Goal: Obtain resource: Download file/media

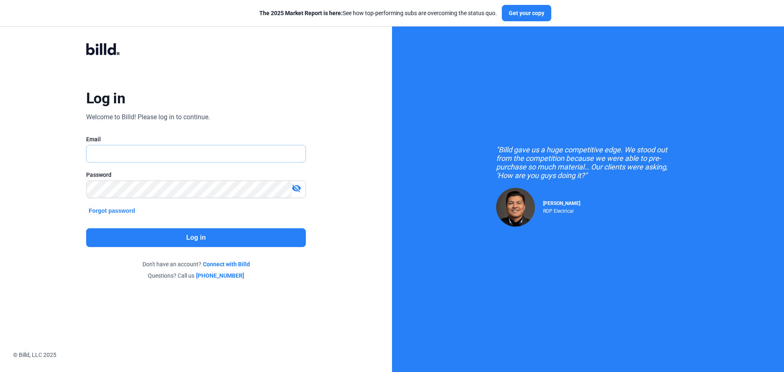
type input "[EMAIL_ADDRESS][DOMAIN_NAME]"
click at [195, 239] on button "Log in" at bounding box center [196, 237] width 220 height 19
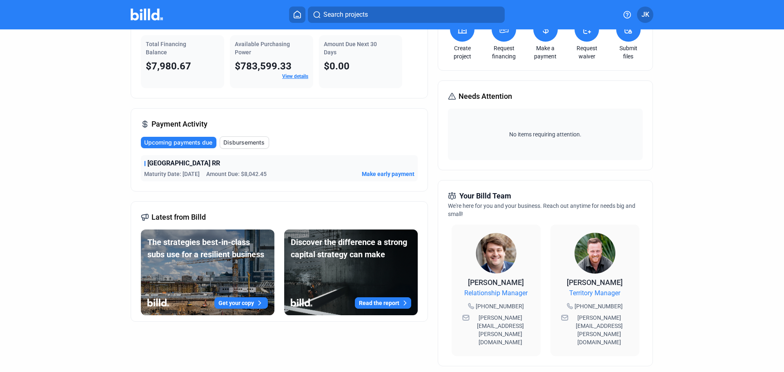
scroll to position [82, 0]
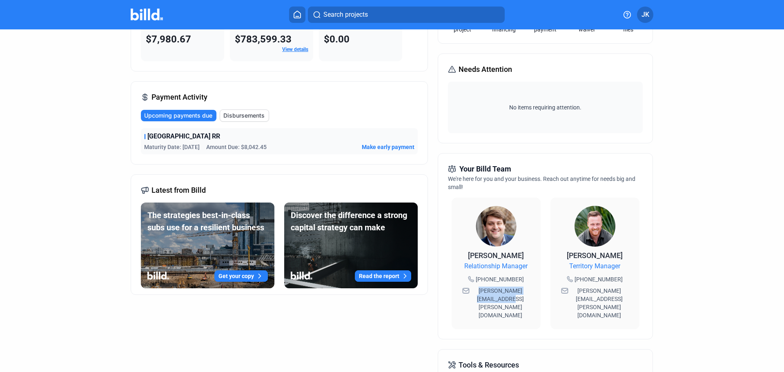
drag, startPoint x: 520, startPoint y: 299, endPoint x: 468, endPoint y: 288, distance: 53.1
click at [468, 288] on div "[PERSON_NAME][EMAIL_ADDRESS][PERSON_NAME][DOMAIN_NAME]" at bounding box center [496, 303] width 73 height 36
copy span "[PERSON_NAME][EMAIL_ADDRESS][PERSON_NAME][DOMAIN_NAME]"
drag, startPoint x: 606, startPoint y: 300, endPoint x: 566, endPoint y: 290, distance: 41.7
click at [566, 290] on div "[PERSON_NAME][EMAIL_ADDRESS][PERSON_NAME][DOMAIN_NAME]" at bounding box center [595, 303] width 73 height 36
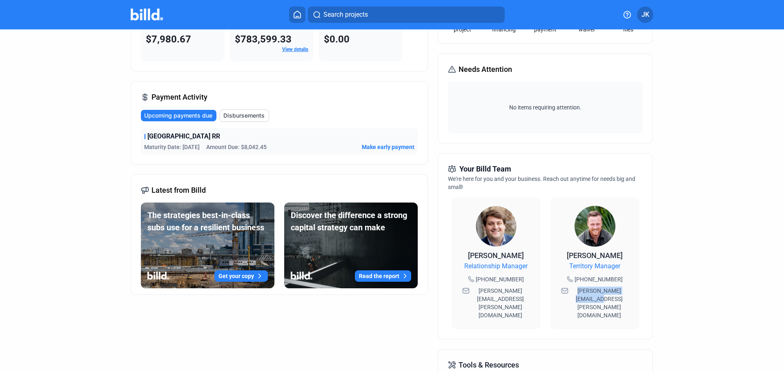
copy span "[PERSON_NAME][EMAIL_ADDRESS][PERSON_NAME][DOMAIN_NAME]"
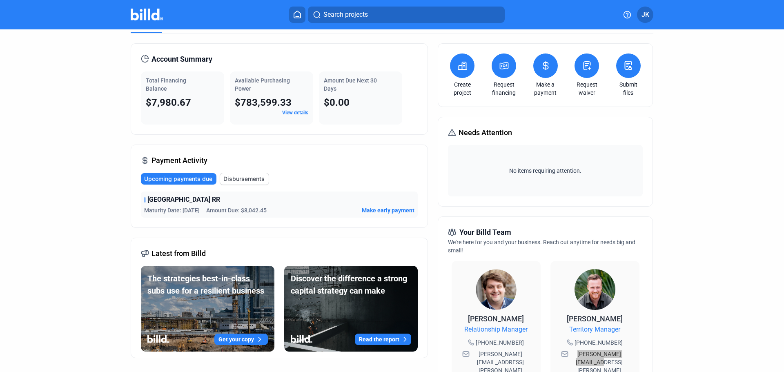
scroll to position [0, 0]
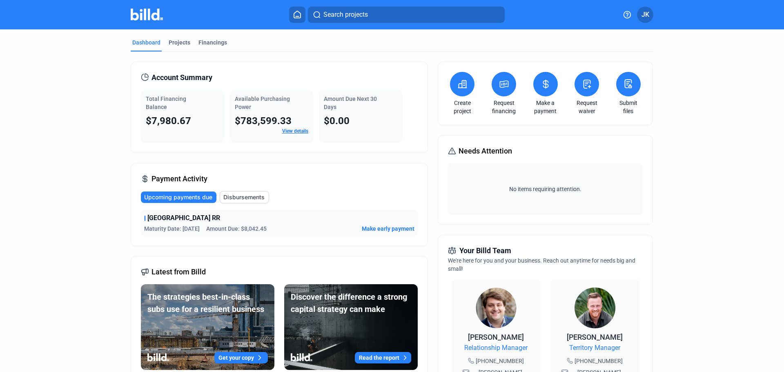
click at [180, 220] on span "[GEOGRAPHIC_DATA] RR" at bounding box center [183, 218] width 73 height 10
click at [181, 218] on span "[GEOGRAPHIC_DATA] RR" at bounding box center [183, 218] width 73 height 10
click at [219, 41] on div "Financings" at bounding box center [213, 42] width 29 height 8
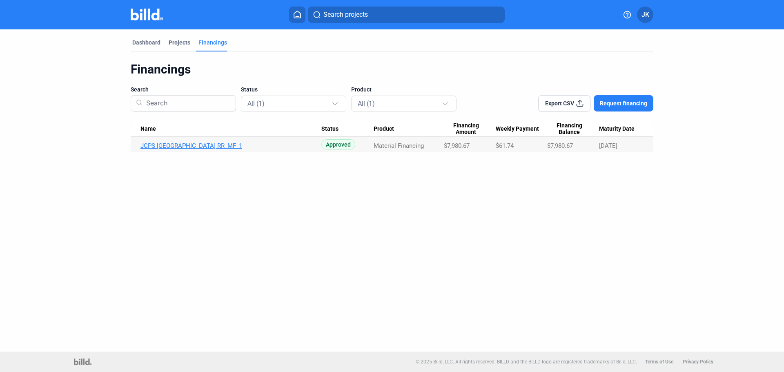
click at [218, 147] on link "JCPS [GEOGRAPHIC_DATA] RR_MF_1" at bounding box center [231, 145] width 181 height 7
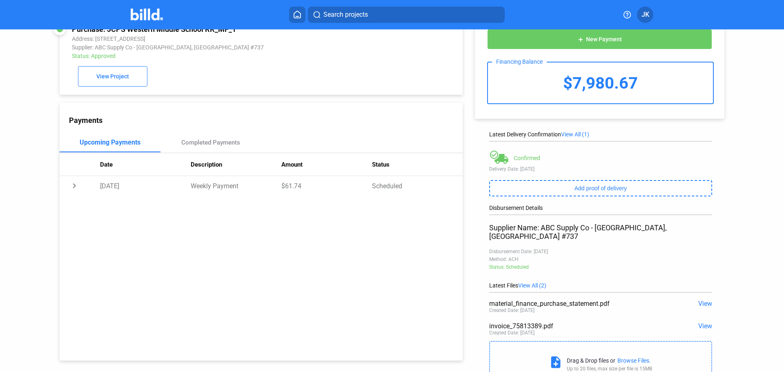
scroll to position [41, 0]
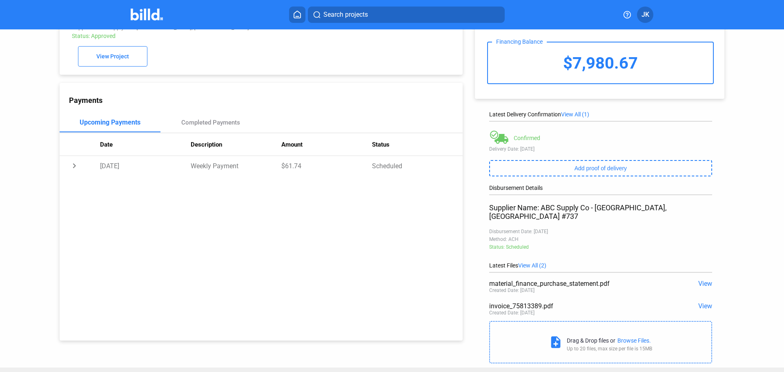
click at [701, 302] on span "View" at bounding box center [705, 306] width 14 height 8
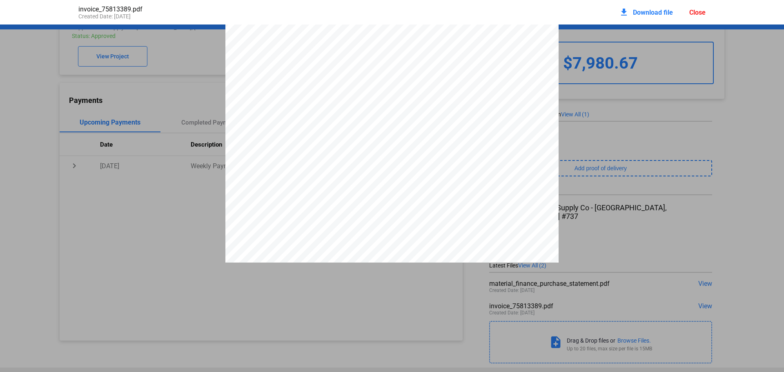
scroll to position [0, 0]
click at [645, 14] on span "Download file" at bounding box center [653, 13] width 40 height 8
